Goal: Find specific page/section: Find specific page/section

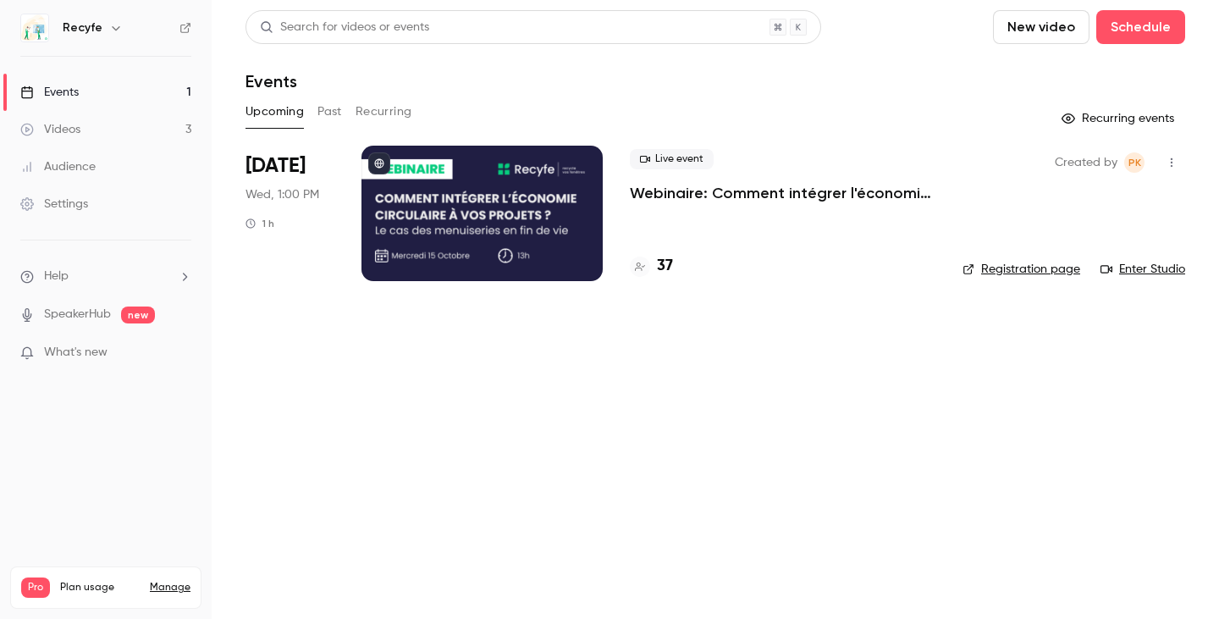
click at [659, 268] on h4 "37" at bounding box center [665, 266] width 16 height 23
